Goal: Task Accomplishment & Management: Manage account settings

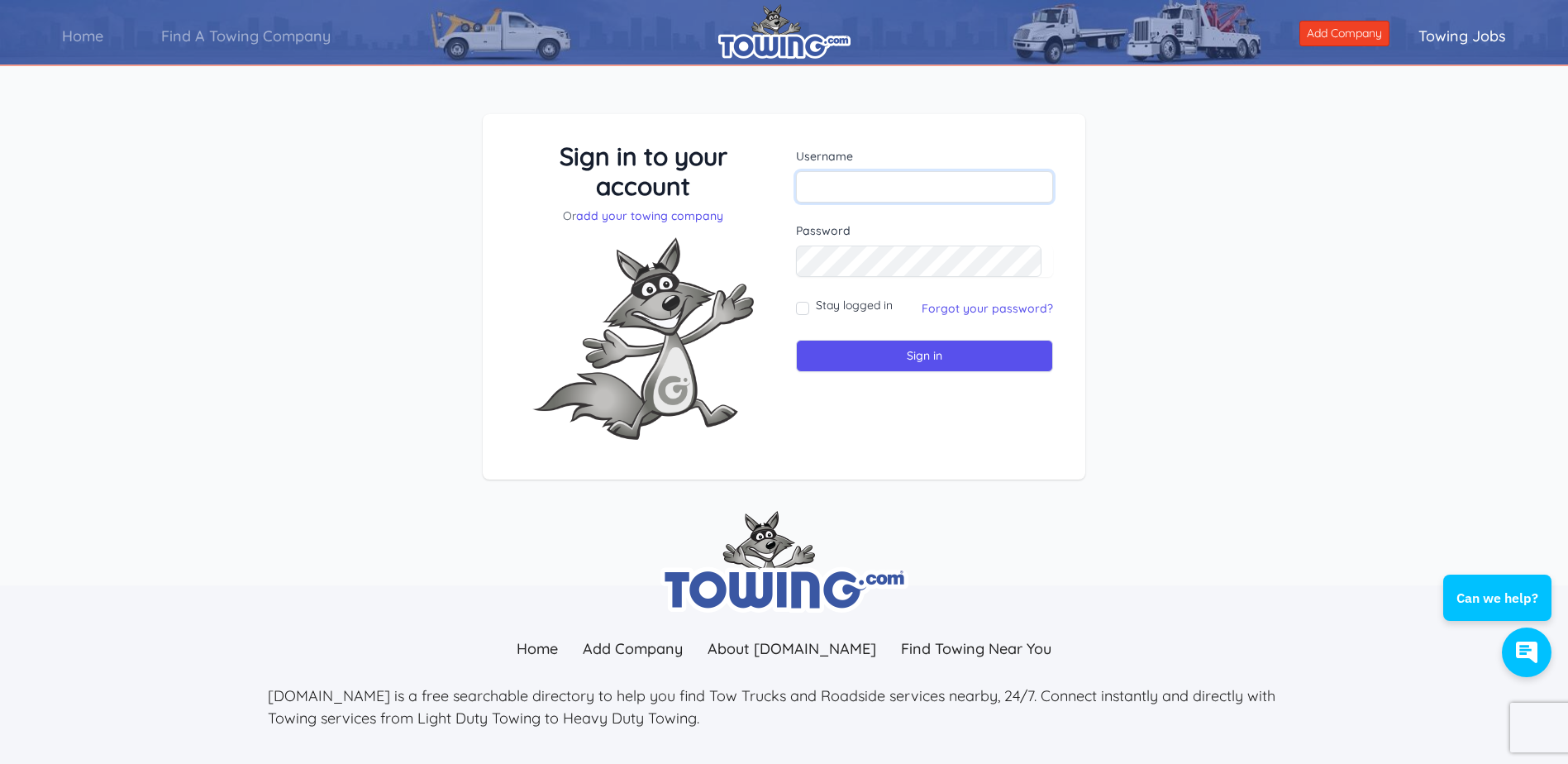
click at [921, 183] on input "text" at bounding box center [924, 187] width 257 height 32
paste input "B2btow454@gmail.com"
type input "B2btow454@gmail.com"
click at [859, 351] on input "Sign in" at bounding box center [924, 356] width 257 height 33
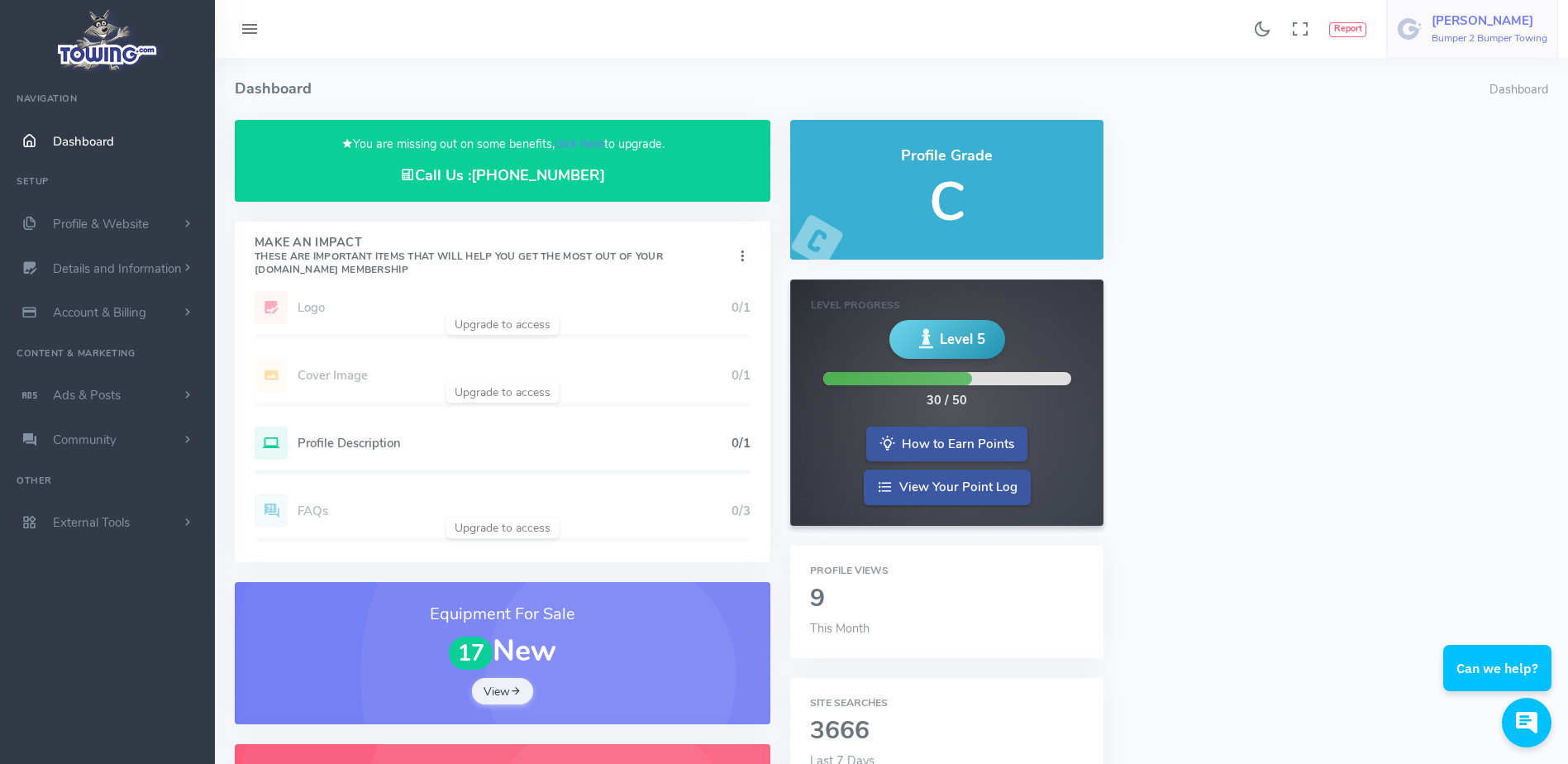
click at [1447, 33] on h6 "Bumper 2 Bumper Towing" at bounding box center [1489, 39] width 115 height 11
click at [1472, 169] on link "Logout" at bounding box center [1476, 158] width 162 height 29
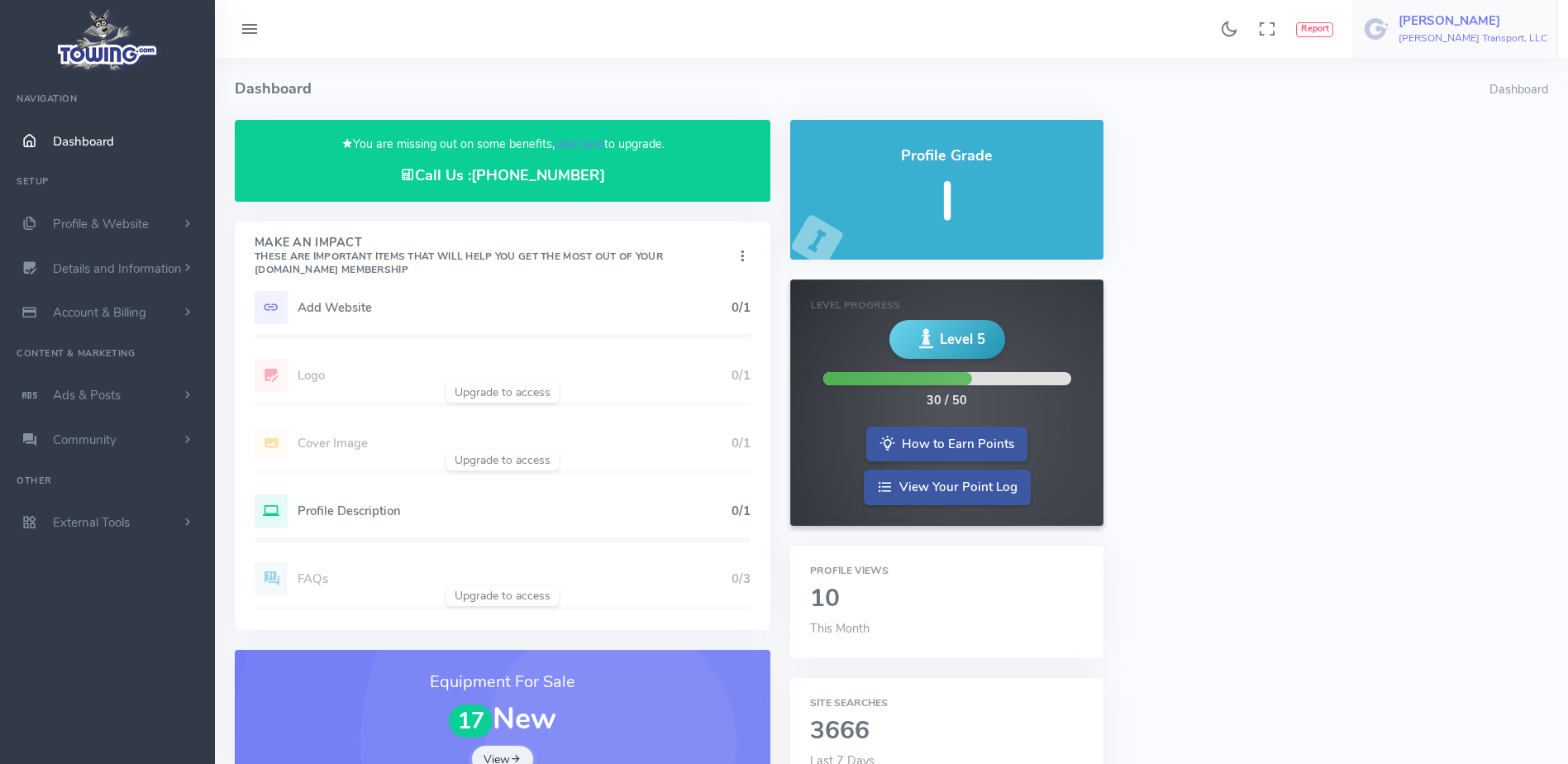
click at [1498, 33] on h6 "[PERSON_NAME] Transport, LLC" at bounding box center [1472, 39] width 149 height 11
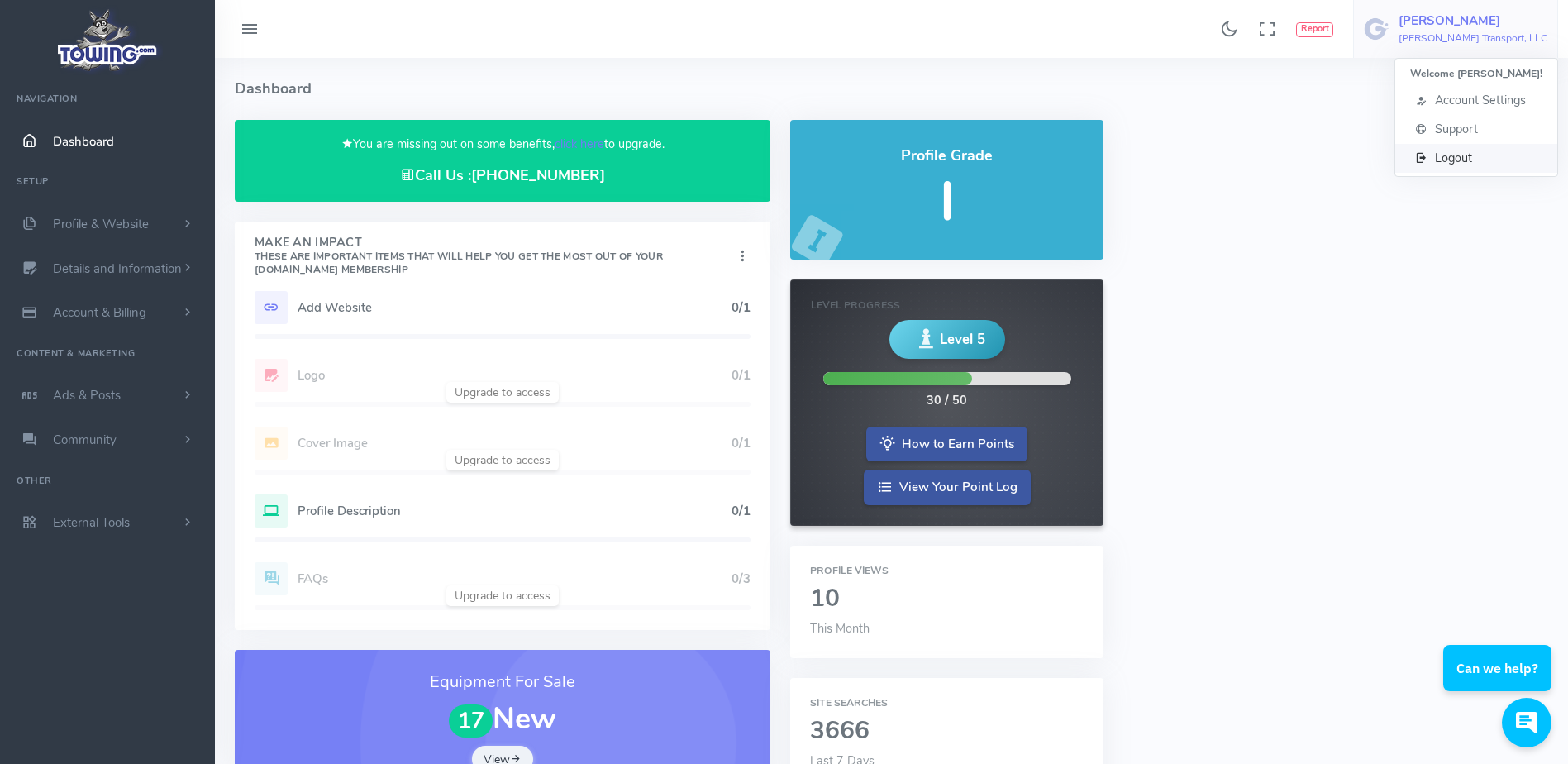
click at [1469, 162] on span "Logout" at bounding box center [1453, 158] width 37 height 17
click at [664, 80] on h4 "Dashboard" at bounding box center [862, 89] width 1255 height 62
click at [589, 143] on link "click here" at bounding box center [579, 143] width 49 height 17
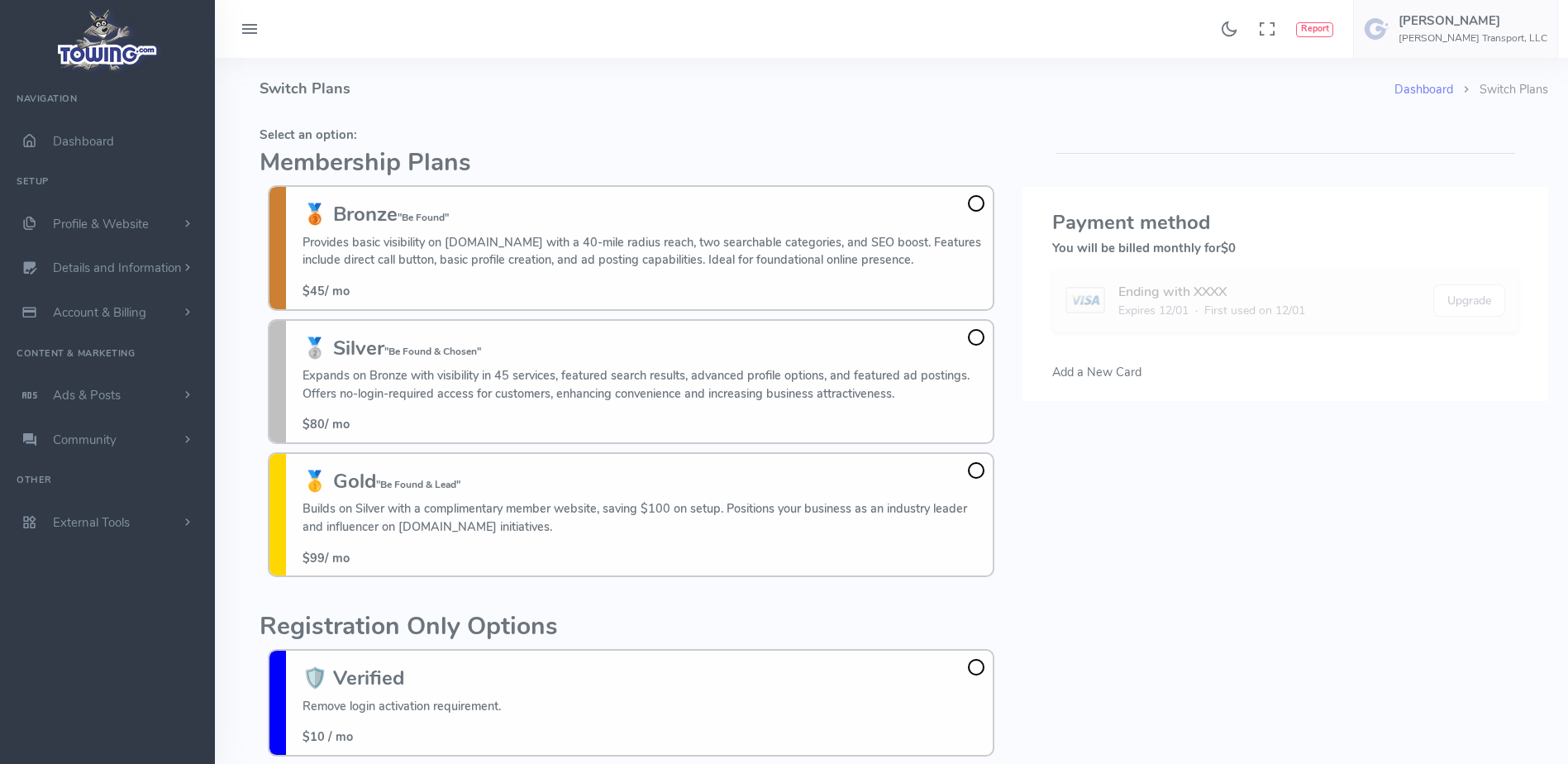
click at [587, 141] on h5 "Select an option:" at bounding box center [631, 135] width 743 height 13
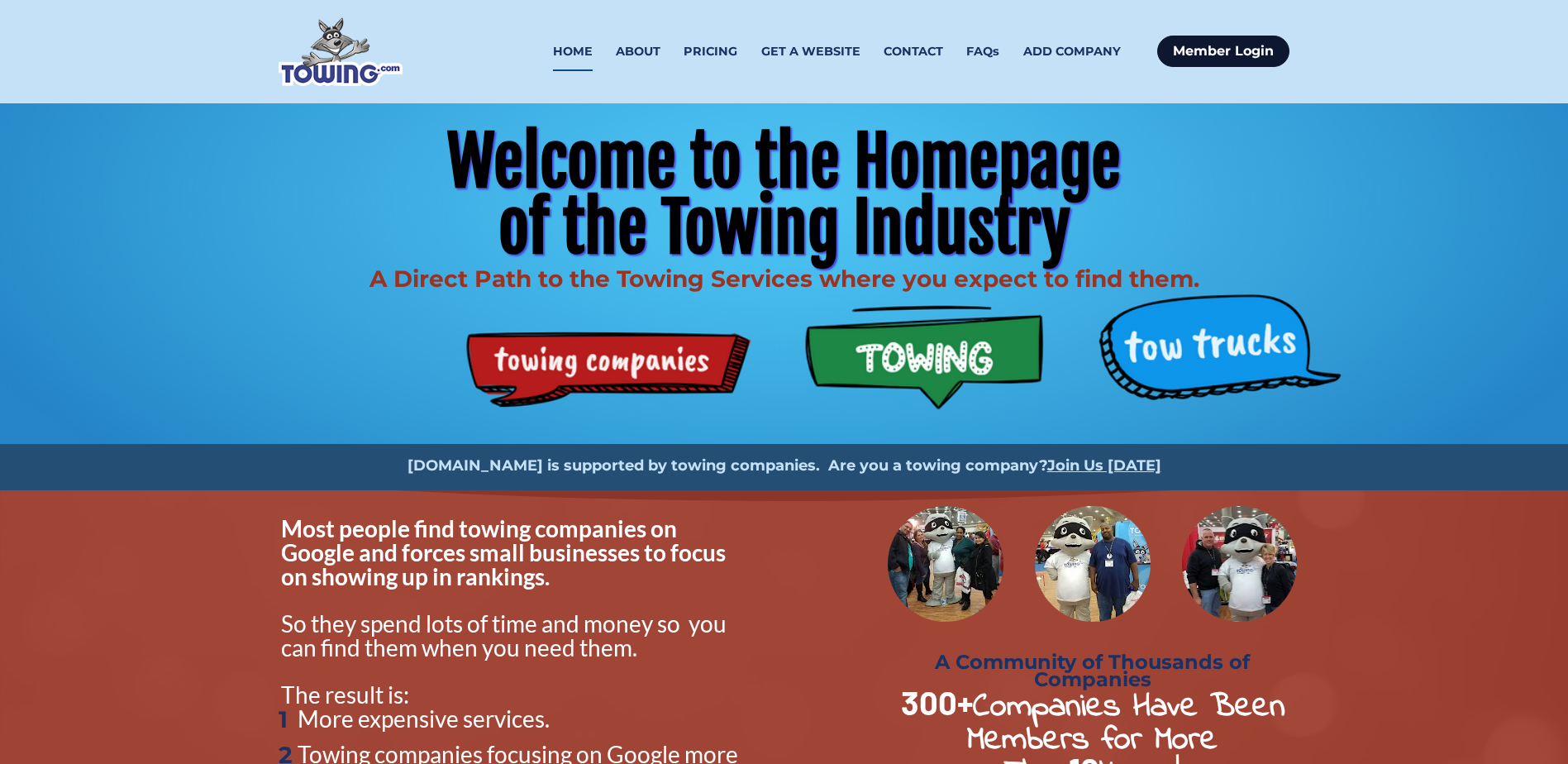
click at [1217, 58] on link "Member Login" at bounding box center [1223, 51] width 132 height 32
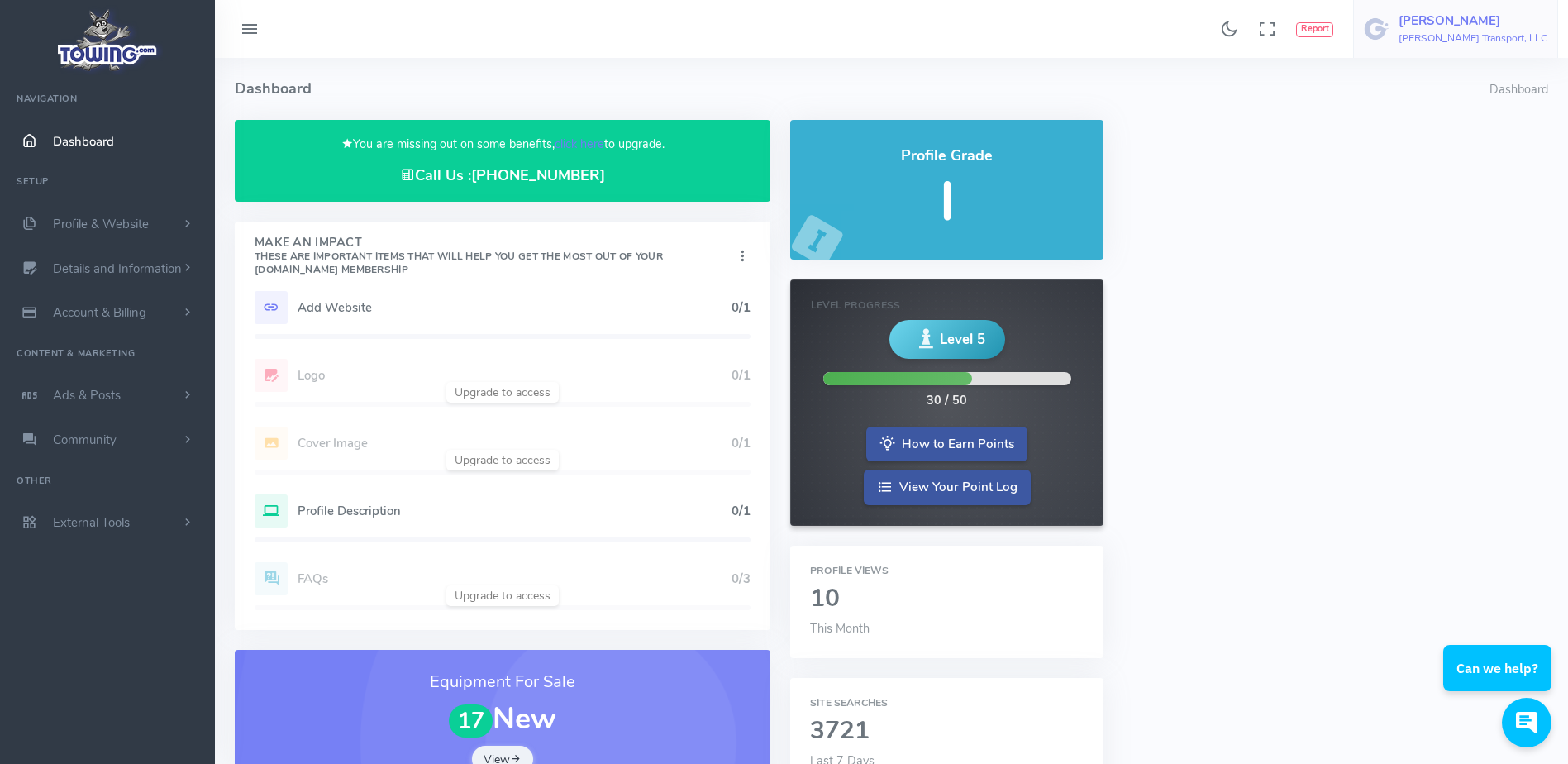
click at [1491, 37] on h6 "Hunt Transport, LLC" at bounding box center [1472, 39] width 149 height 11
click at [1454, 153] on span "Logout" at bounding box center [1453, 158] width 37 height 17
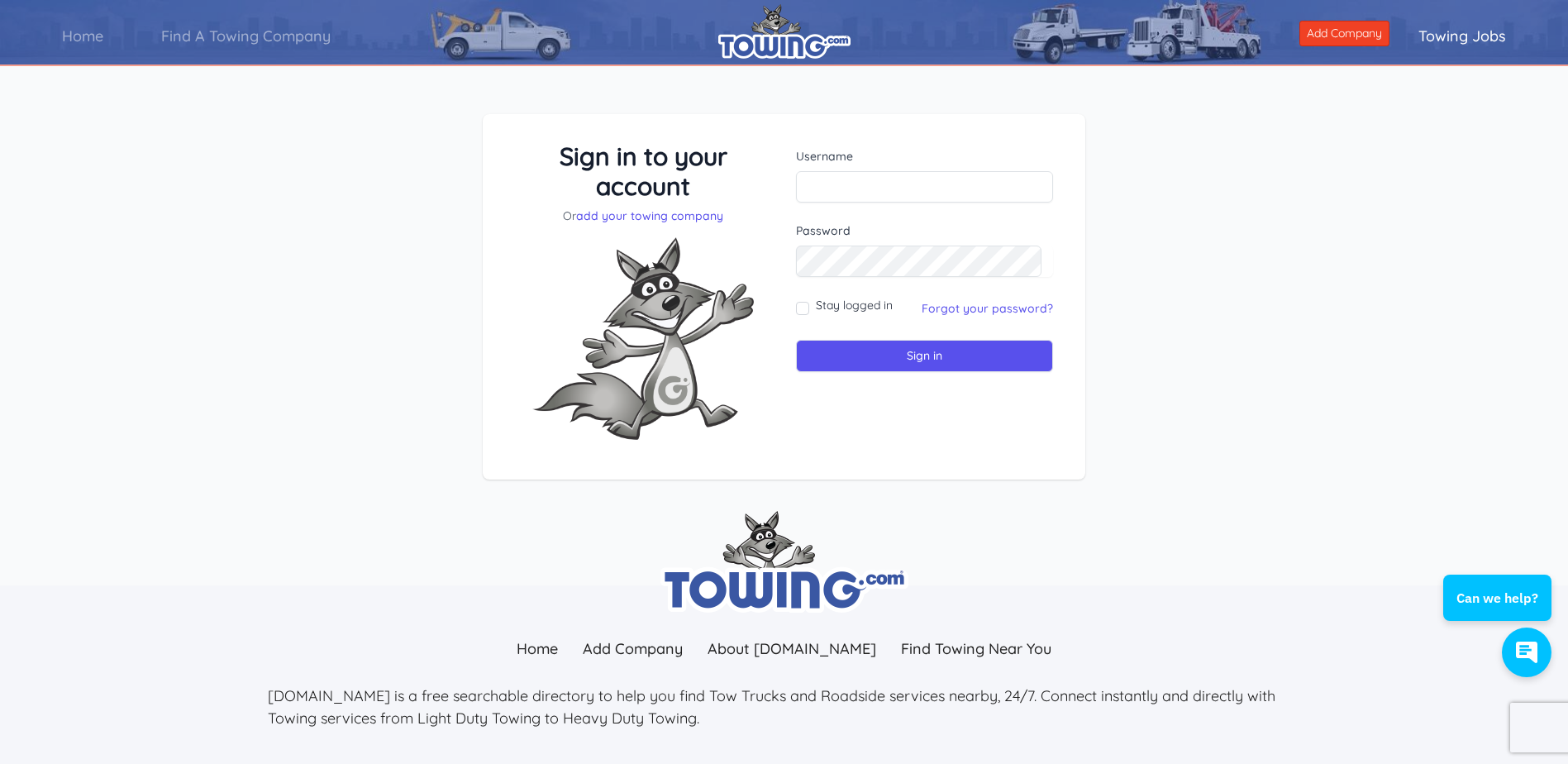
click at [333, 379] on div "Sign in to your account Or add your towing company Username Sign in" at bounding box center [784, 310] width 1568 height 471
